Goal: Navigation & Orientation: Go to known website

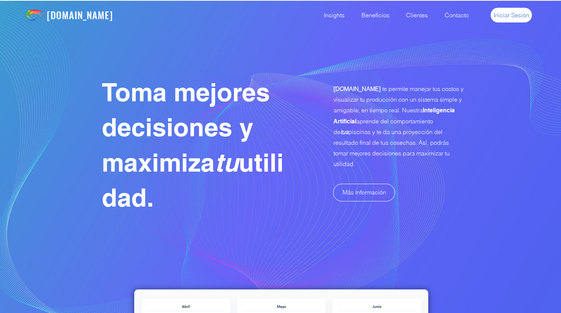
click at [505, 12] on span "Iniciar Sesión" at bounding box center [511, 15] width 36 height 8
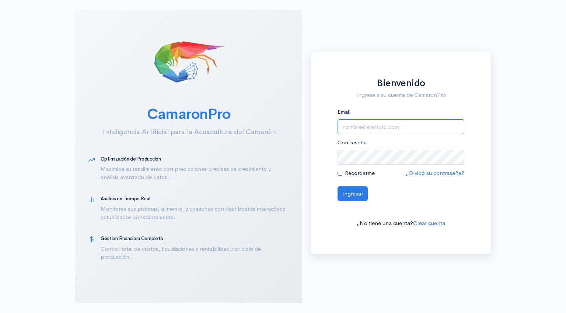
click at [359, 131] on input "Email" at bounding box center [401, 126] width 127 height 15
type input "[EMAIL_ADDRESS][DOMAIN_NAME]"
click at [352, 196] on button "Ingresar" at bounding box center [353, 194] width 30 height 15
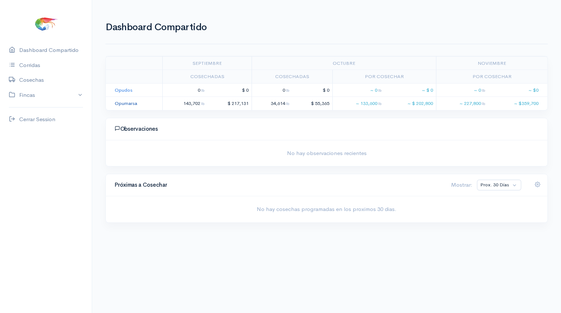
click at [124, 101] on link "Opumarsa" at bounding box center [126, 103] width 22 height 6
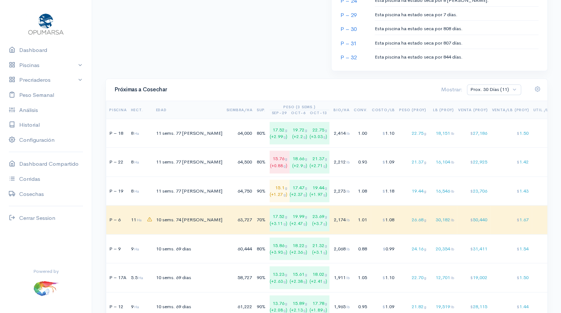
scroll to position [471, 0]
